Goal: Complete application form

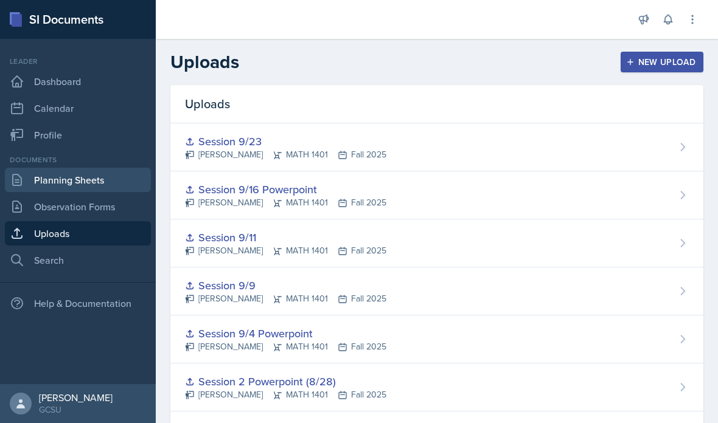
click at [108, 178] on link "Planning Sheets" at bounding box center [78, 180] width 146 height 24
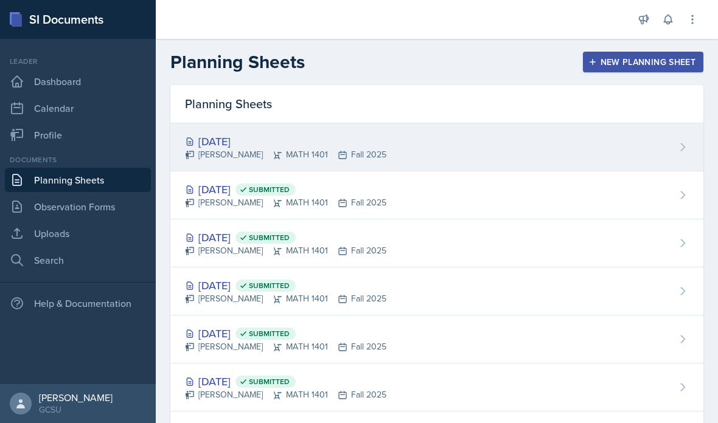
click at [415, 148] on div "[DATE] [PERSON_NAME] MATH 1401 Fall 2025" at bounding box center [436, 148] width 533 height 48
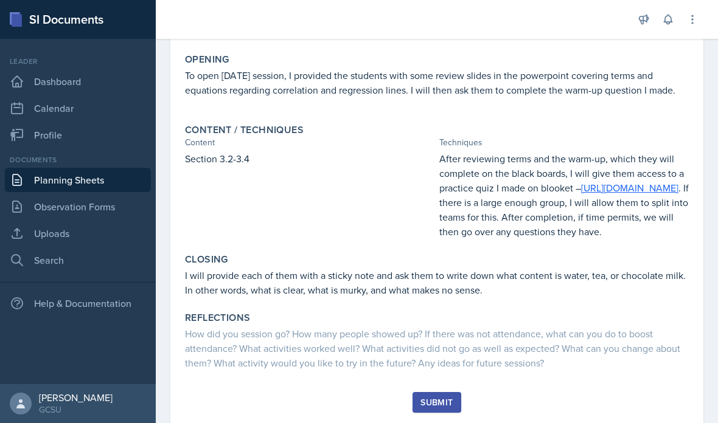
scroll to position [219, 0]
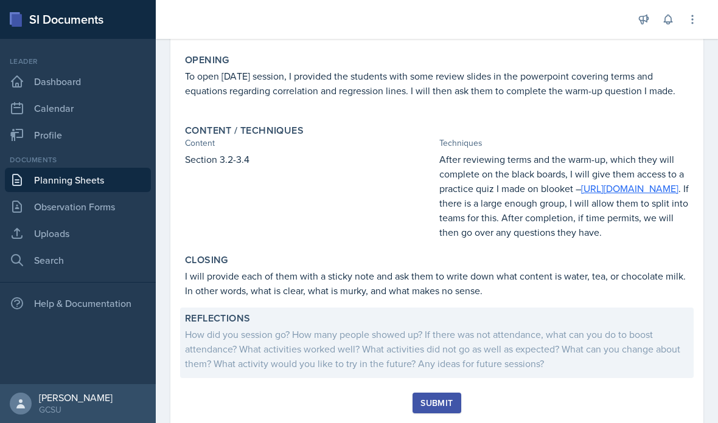
click at [420, 357] on div "How did you session go? How many people showed up? If there was not attendance,…" at bounding box center [437, 349] width 504 height 44
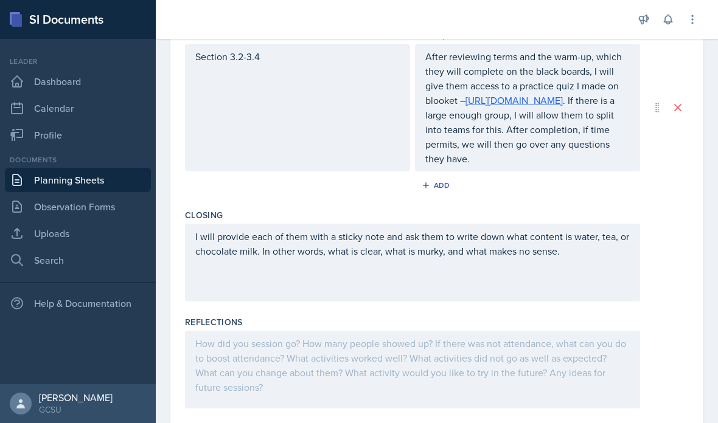
scroll to position [418, 0]
click at [339, 364] on div at bounding box center [412, 370] width 455 height 78
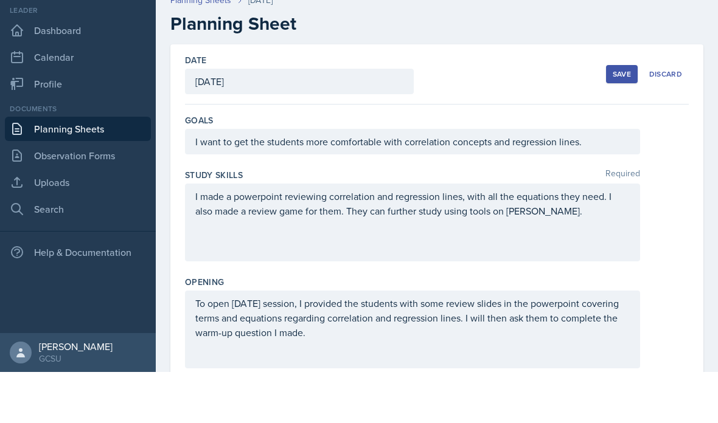
scroll to position [0, 0]
click at [621, 120] on div "Save" at bounding box center [622, 125] width 18 height 10
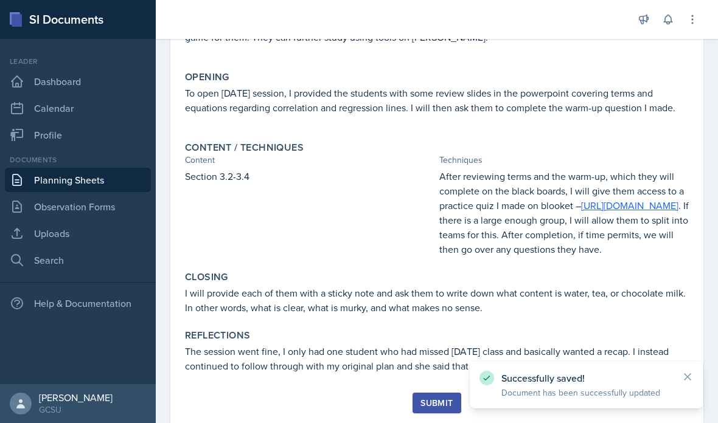
scroll to position [202, 0]
click at [437, 398] on div "Submit" at bounding box center [436, 403] width 32 height 10
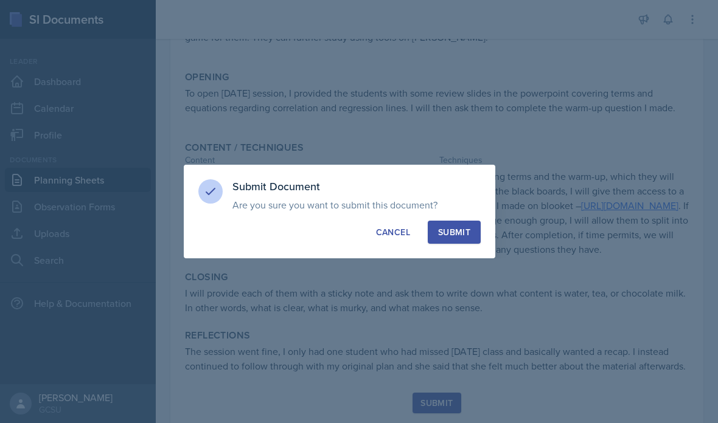
click at [471, 228] on button "Submit" at bounding box center [454, 232] width 53 height 23
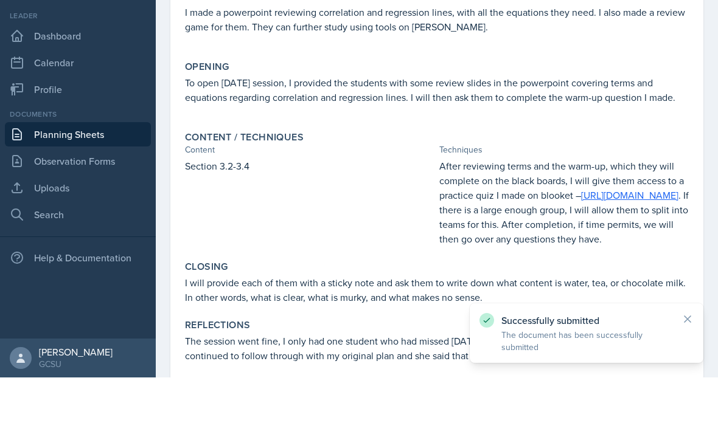
scroll to position [0, 0]
